Goal: Transaction & Acquisition: Book appointment/travel/reservation

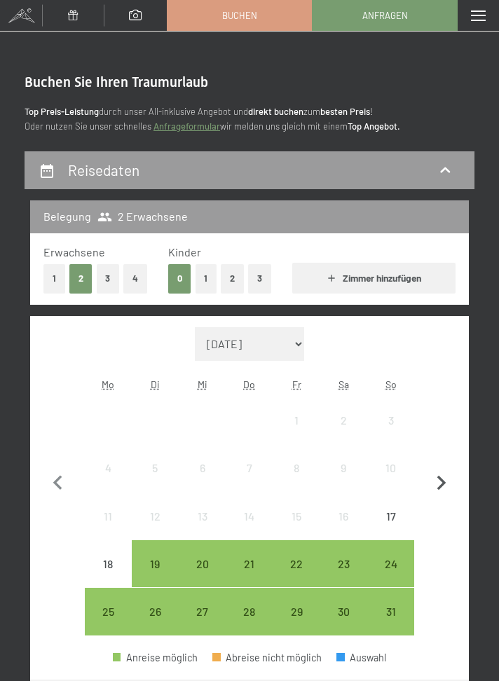
click at [443, 484] on icon "button" at bounding box center [441, 482] width 9 height 15
select select "2025-09-01"
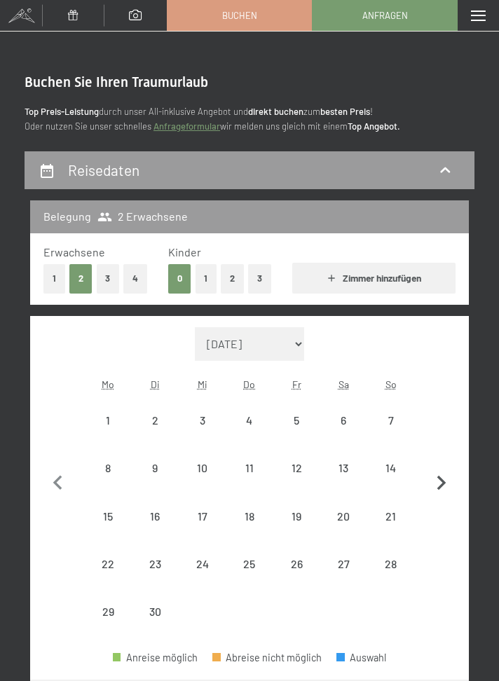
select select "2025-09-01"
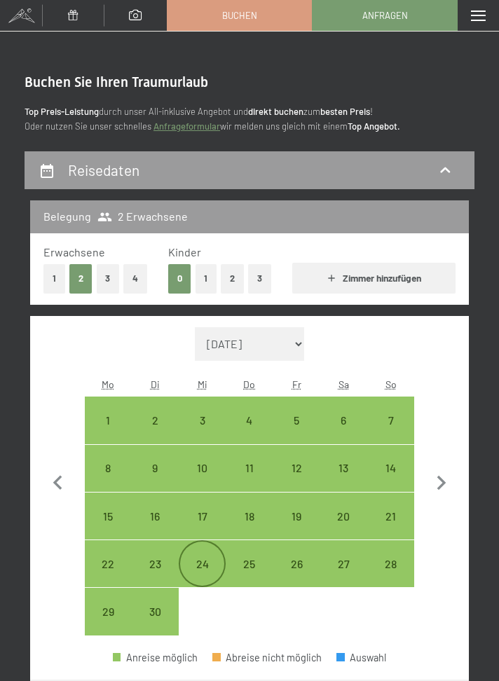
click at [205, 564] on div "24" at bounding box center [202, 580] width 44 height 44
select select "2025-09-01"
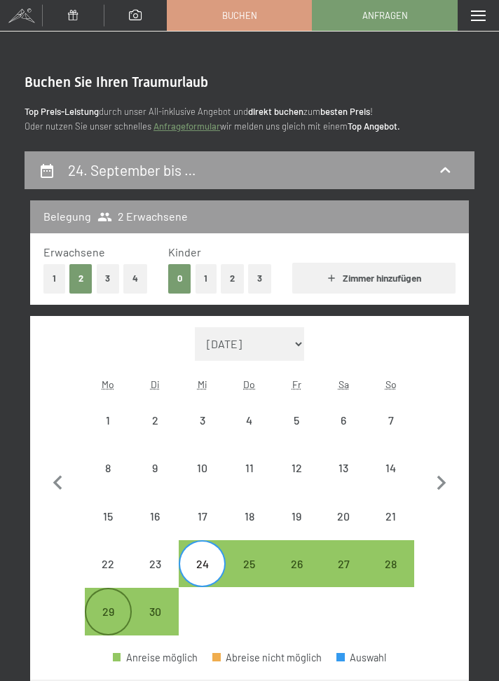
click at [102, 611] on div "29" at bounding box center [108, 628] width 44 height 44
select select "2025-09-01"
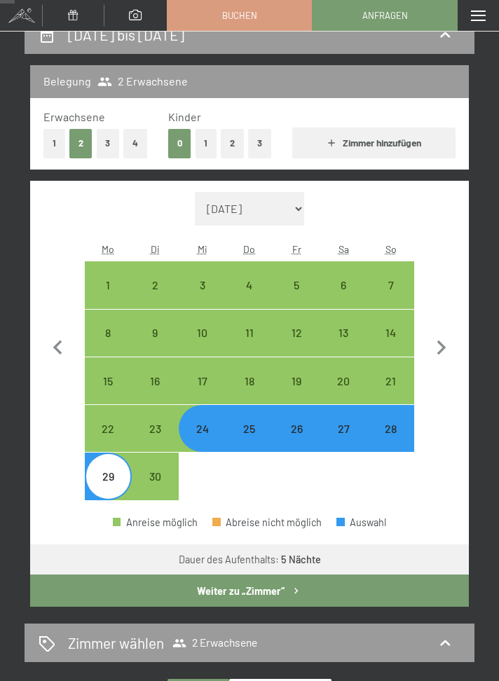
scroll to position [137, 0]
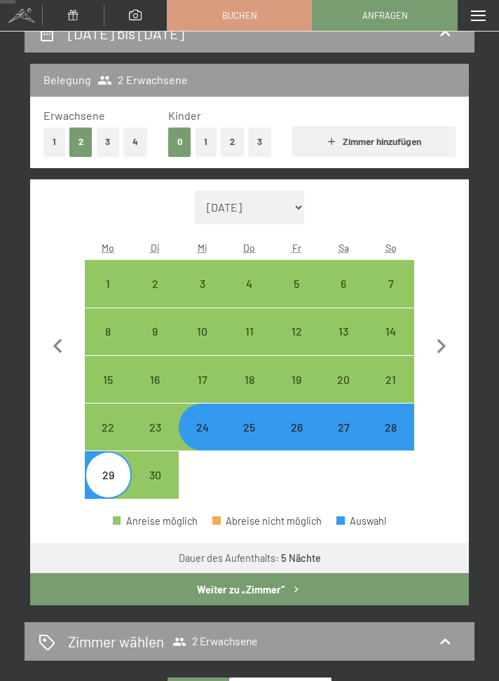
click at [406, 595] on button "Weiter zu „Zimmer“" at bounding box center [249, 589] width 438 height 32
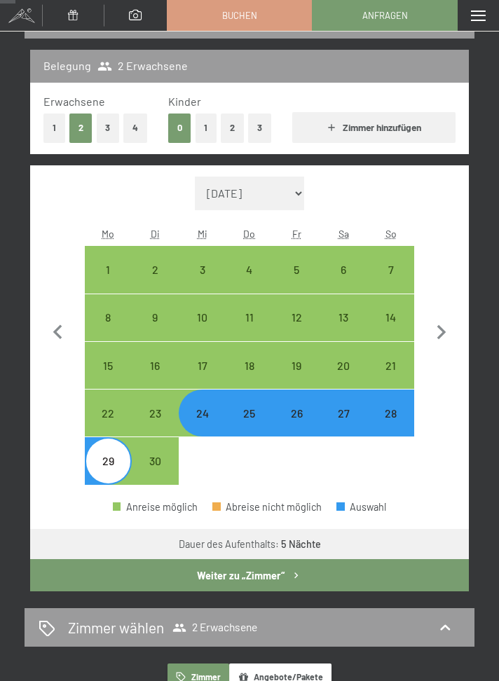
select select "2025-09-01"
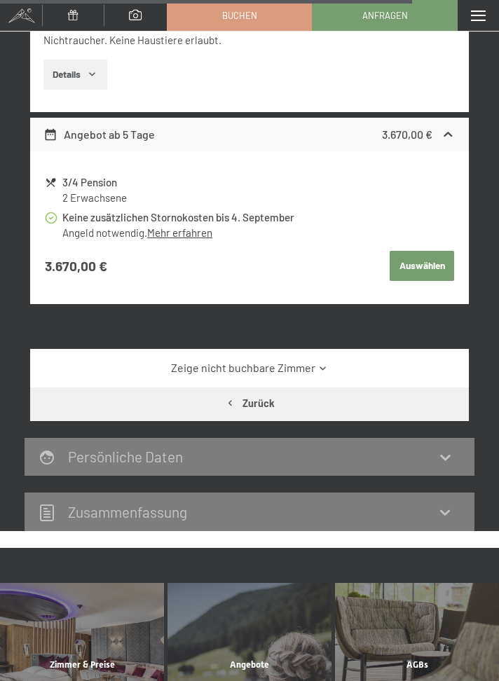
scroll to position [3258, 0]
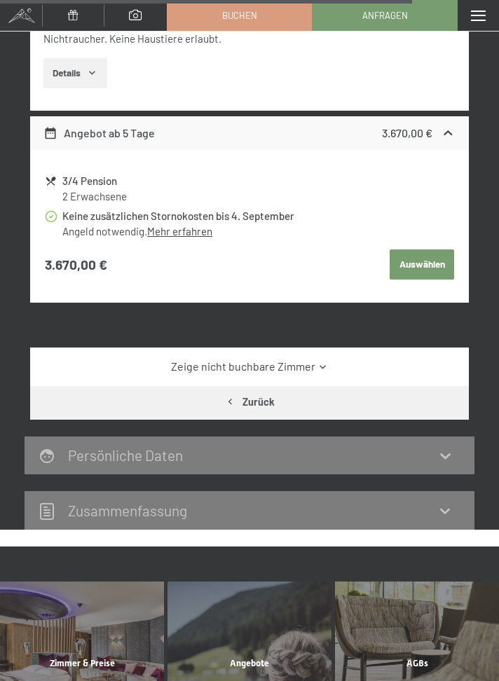
click at [407, 371] on link "Zeige nicht buchbare Zimmer" at bounding box center [249, 366] width 412 height 15
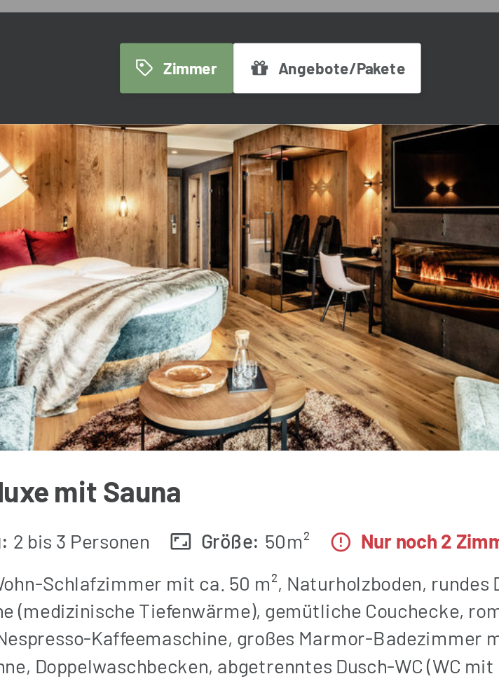
scroll to position [25, 0]
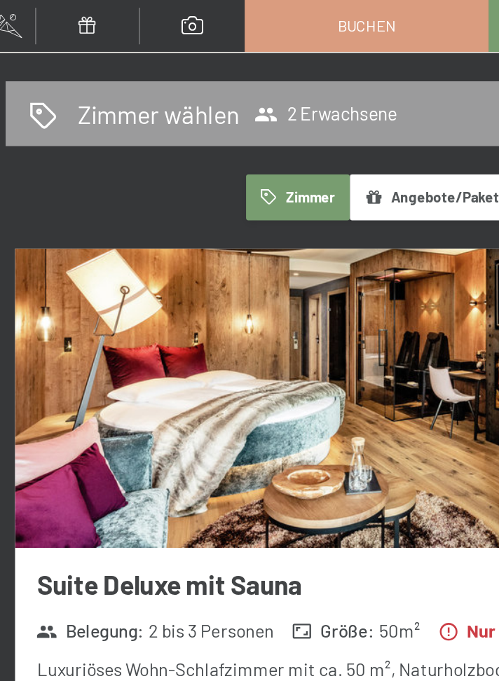
scroll to position [153, 0]
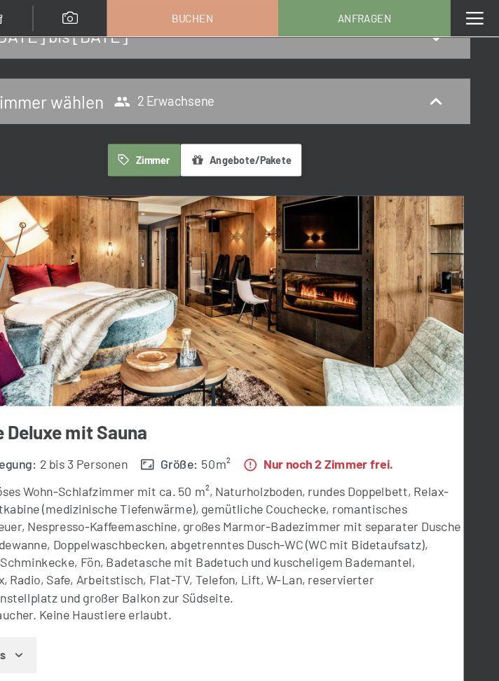
click at [74, 569] on button "Details" at bounding box center [75, 554] width 64 height 31
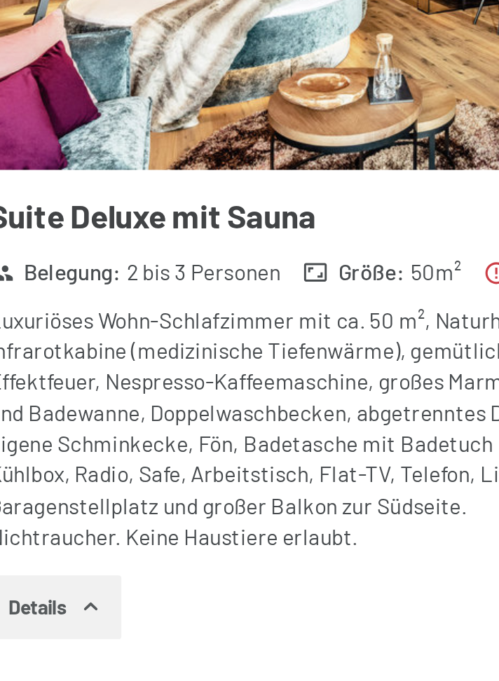
scroll to position [74, 0]
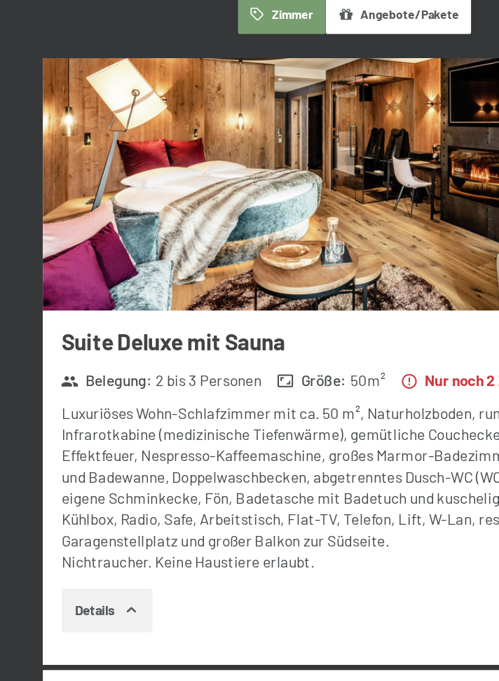
click at [66, 585] on button "Details" at bounding box center [75, 589] width 64 height 31
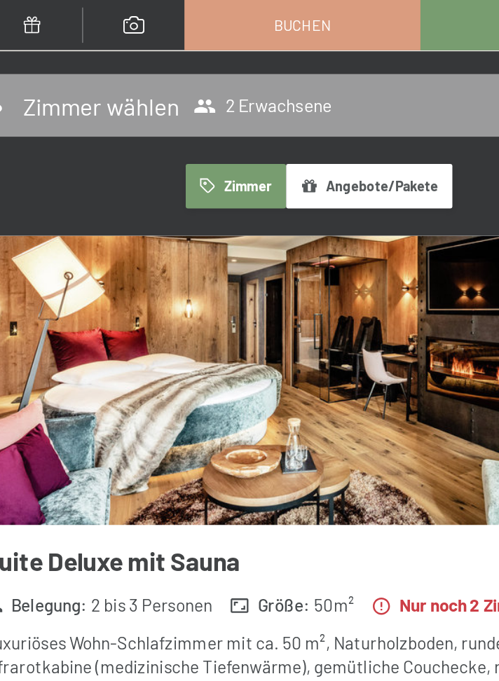
scroll to position [154, 0]
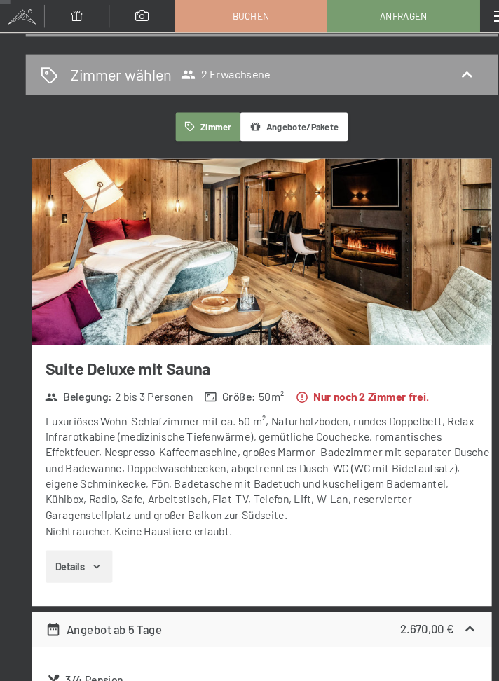
click at [408, 433] on div "Luxuriöses Wohn-Schlafzimmer mit ca. 50 m², Naturholzboden, rundes Doppelbett, …" at bounding box center [255, 453] width 425 height 119
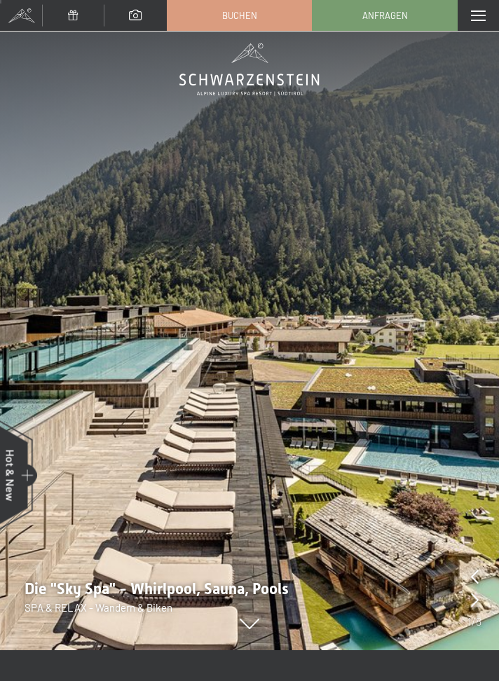
scroll to position [4, 0]
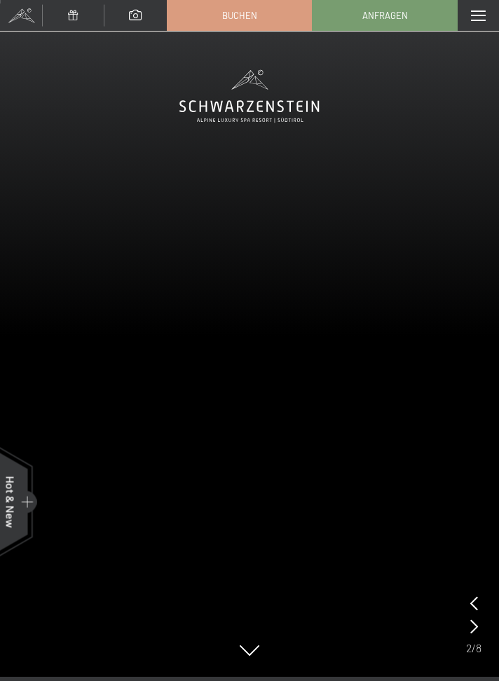
click at [15, 500] on div at bounding box center [26, 501] width 22 height 22
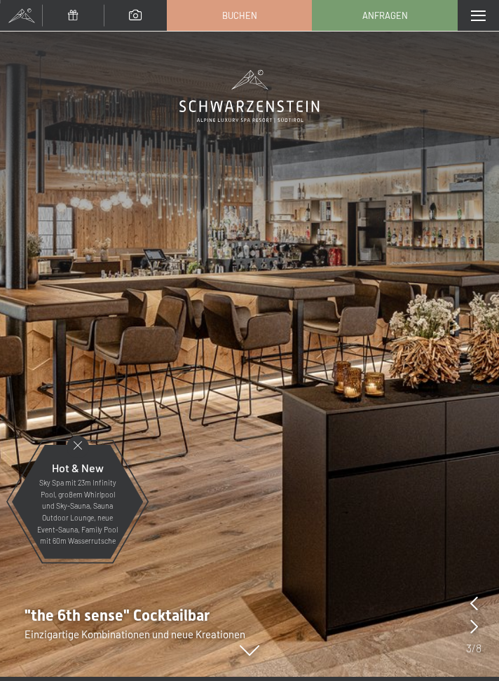
click at [62, 513] on p "Sky Spa mit 23m Infinity Pool, großem Whirlpool und Sky-Sauna, Sauna Outdoor Lo…" at bounding box center [78, 512] width 88 height 70
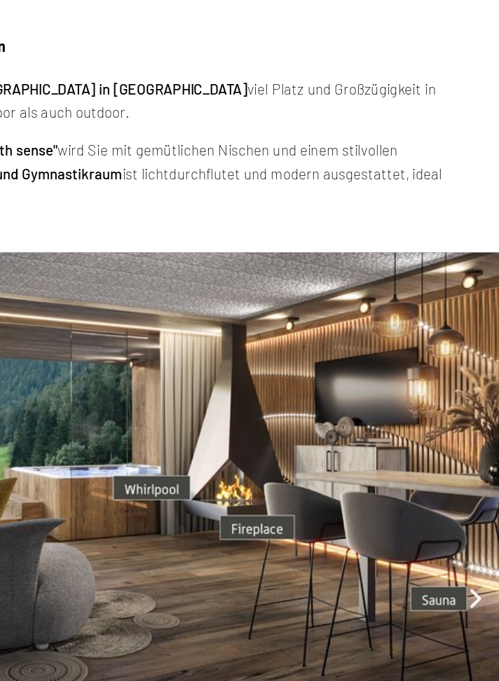
scroll to position [2121, 0]
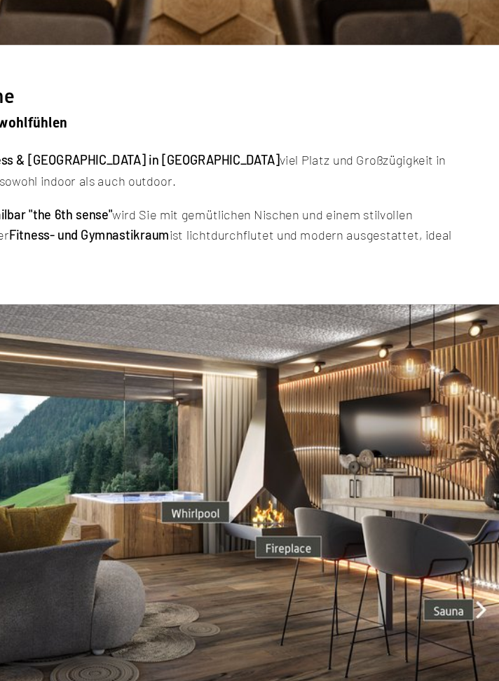
click at [471, 546] on img at bounding box center [249, 481] width 499 height 280
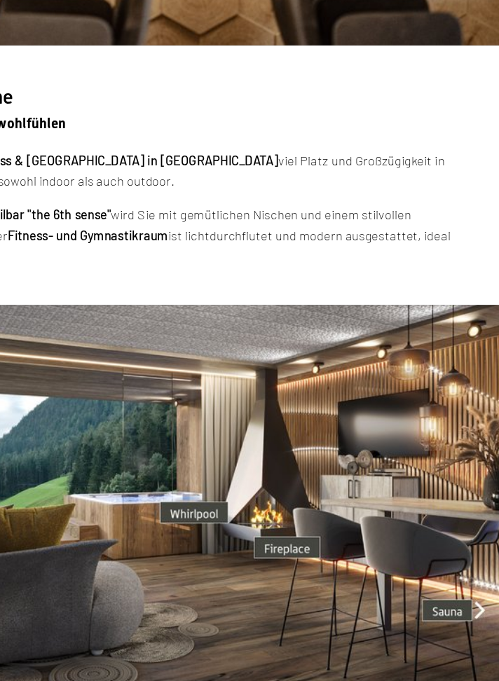
click at [487, 552] on img at bounding box center [249, 481] width 499 height 280
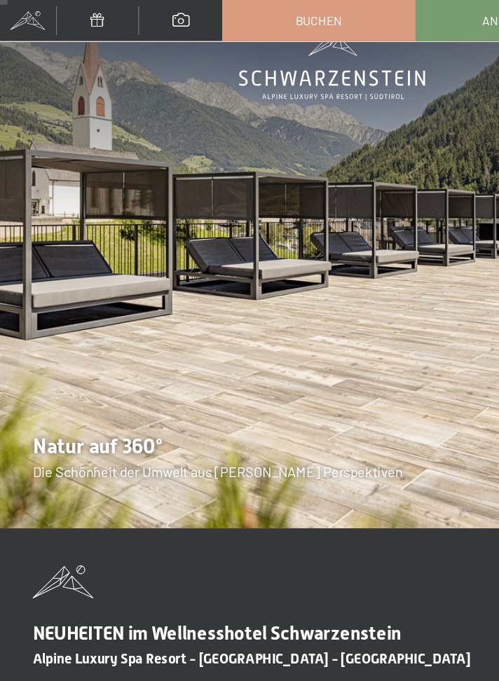
scroll to position [0, 0]
